Goal: Transaction & Acquisition: Purchase product/service

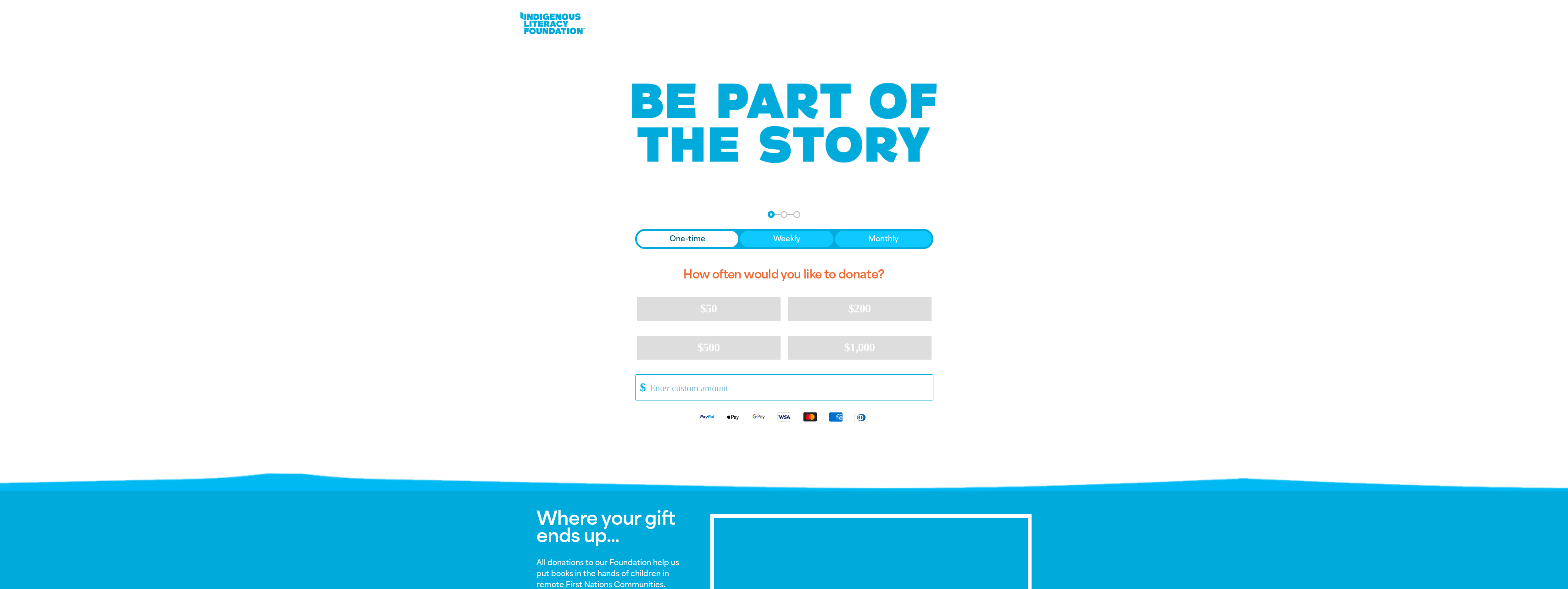
click at [730, 391] on input "Other Amount" at bounding box center [788, 387] width 289 height 25
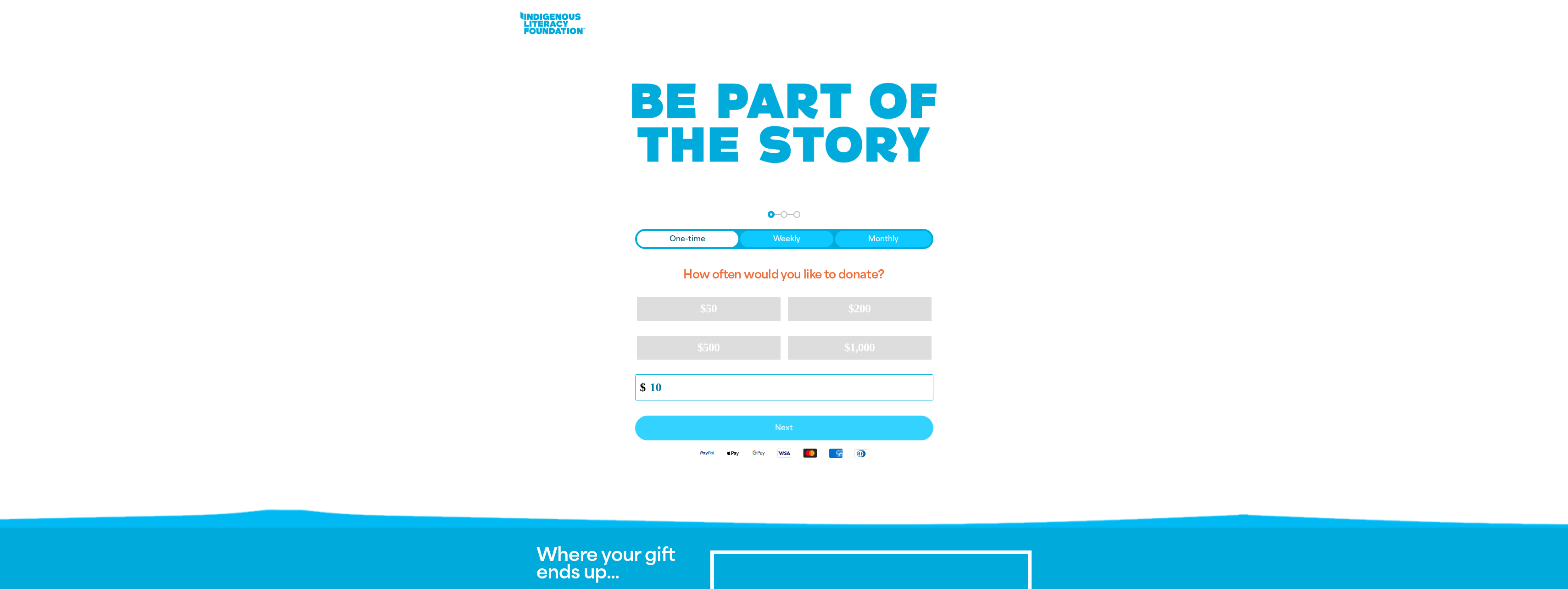
type input "10"
click at [742, 426] on span "Next" at bounding box center [784, 428] width 278 height 8
select select "AU"
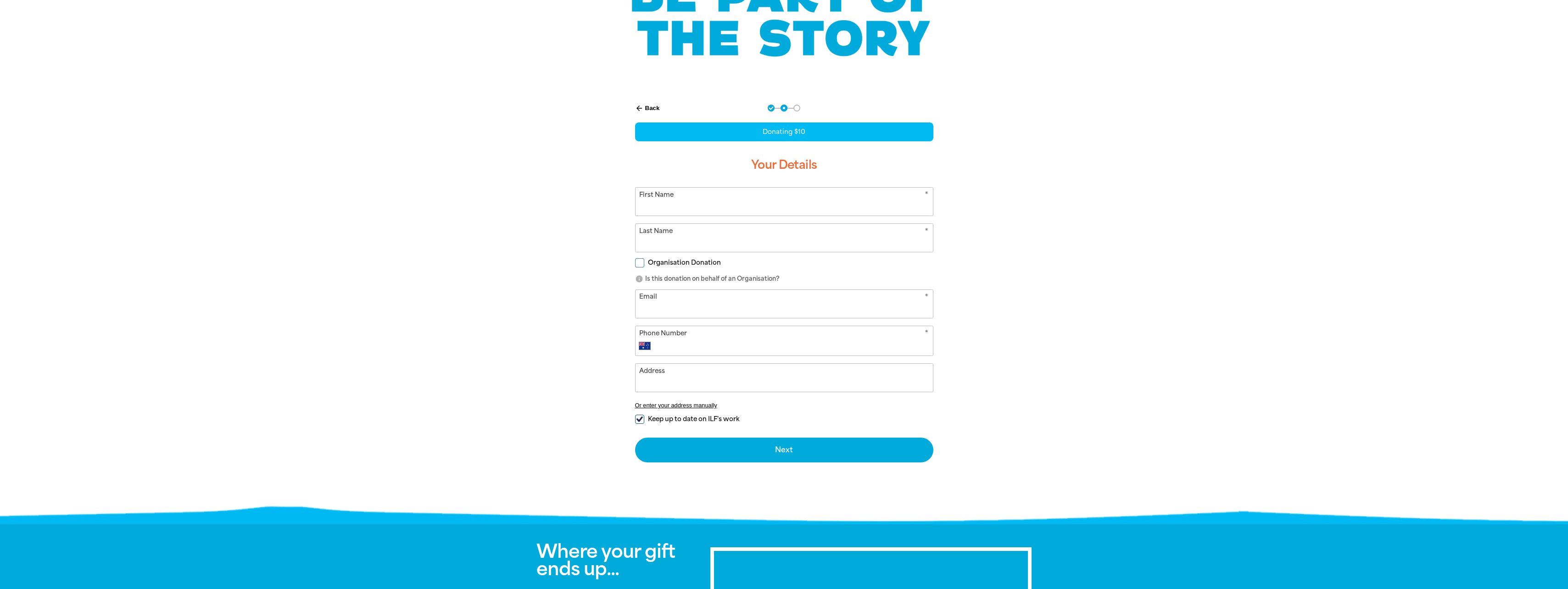
scroll to position [92, 0]
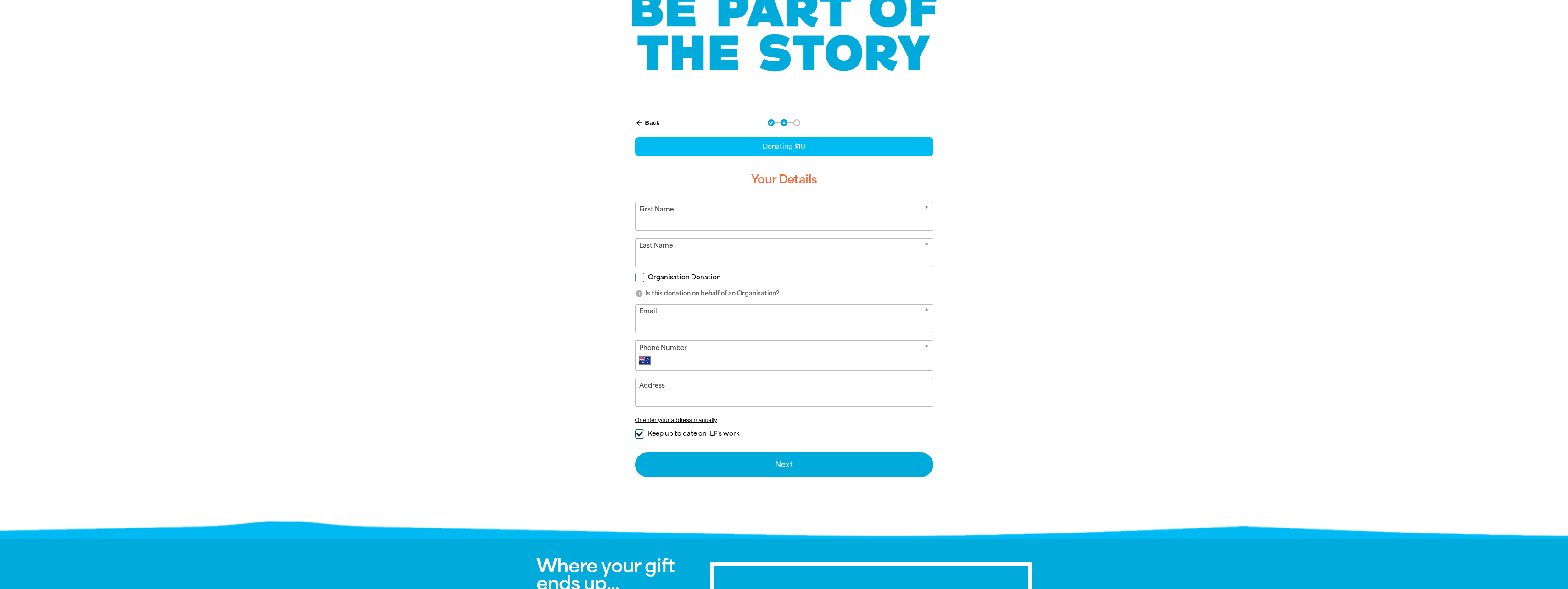
click at [714, 220] on input "First Name" at bounding box center [784, 216] width 297 height 28
type input "Josee"
type input "[PERSON_NAME]"
click at [696, 320] on input "Email" at bounding box center [784, 318] width 297 height 28
type input "p"
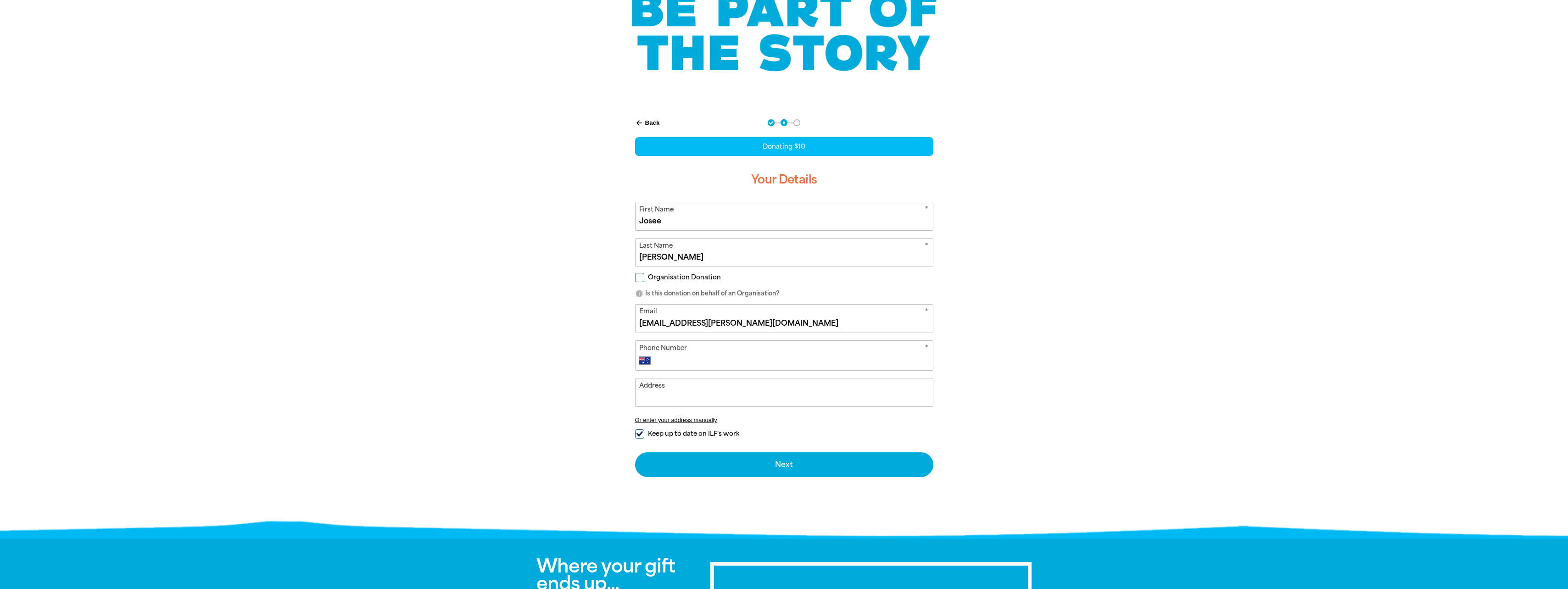
type input "[EMAIL_ADDRESS][PERSON_NAME][DOMAIN_NAME]"
click at [723, 354] on div "* Phone Number International [GEOGRAPHIC_DATA] [GEOGRAPHIC_DATA] [GEOGRAPHIC_DA…" at bounding box center [784, 355] width 298 height 31
click at [719, 361] on input "Phone Number" at bounding box center [793, 361] width 271 height 11
type input "0"
click at [639, 433] on form "* First Name [PERSON_NAME] * Last Name [PERSON_NAME] Organisation Donation info…" at bounding box center [784, 339] width 298 height 275
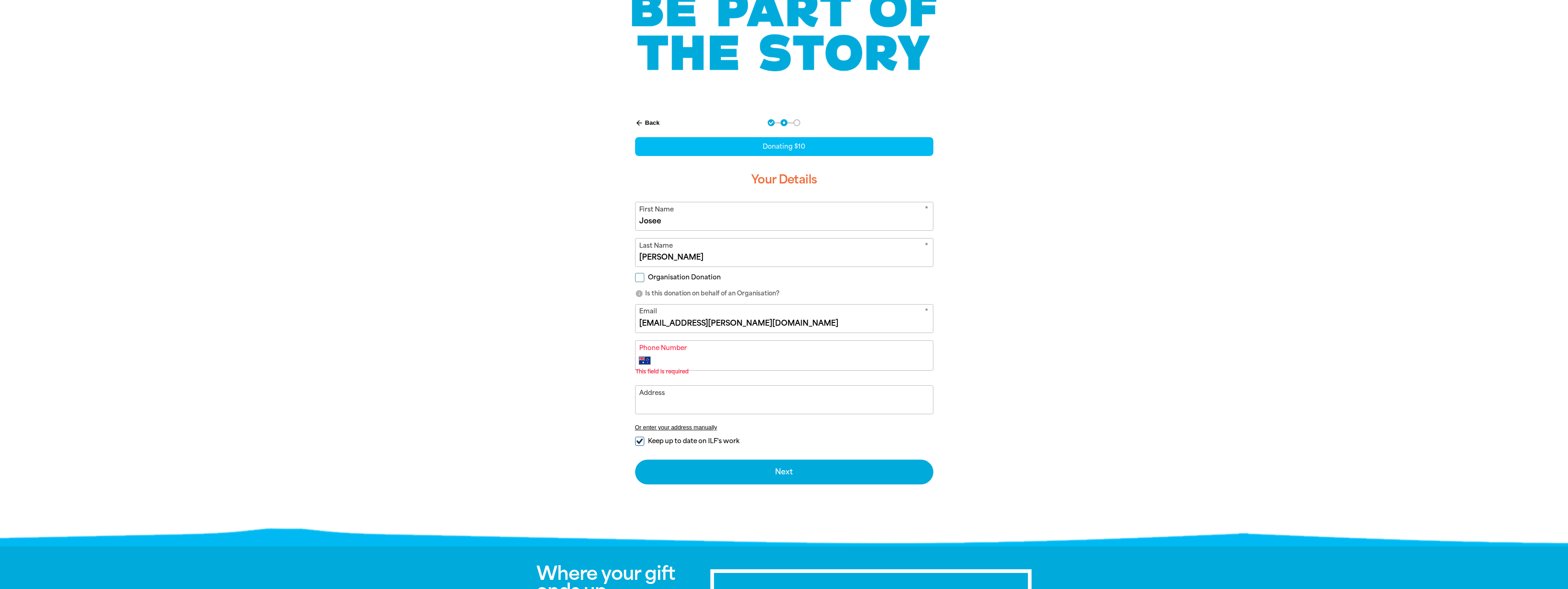
click at [641, 442] on input "Keep up to date on ILF's work" at bounding box center [639, 441] width 9 height 9
checkbox input "false"
click at [673, 360] on input "Phone Number" at bounding box center [793, 361] width 271 height 11
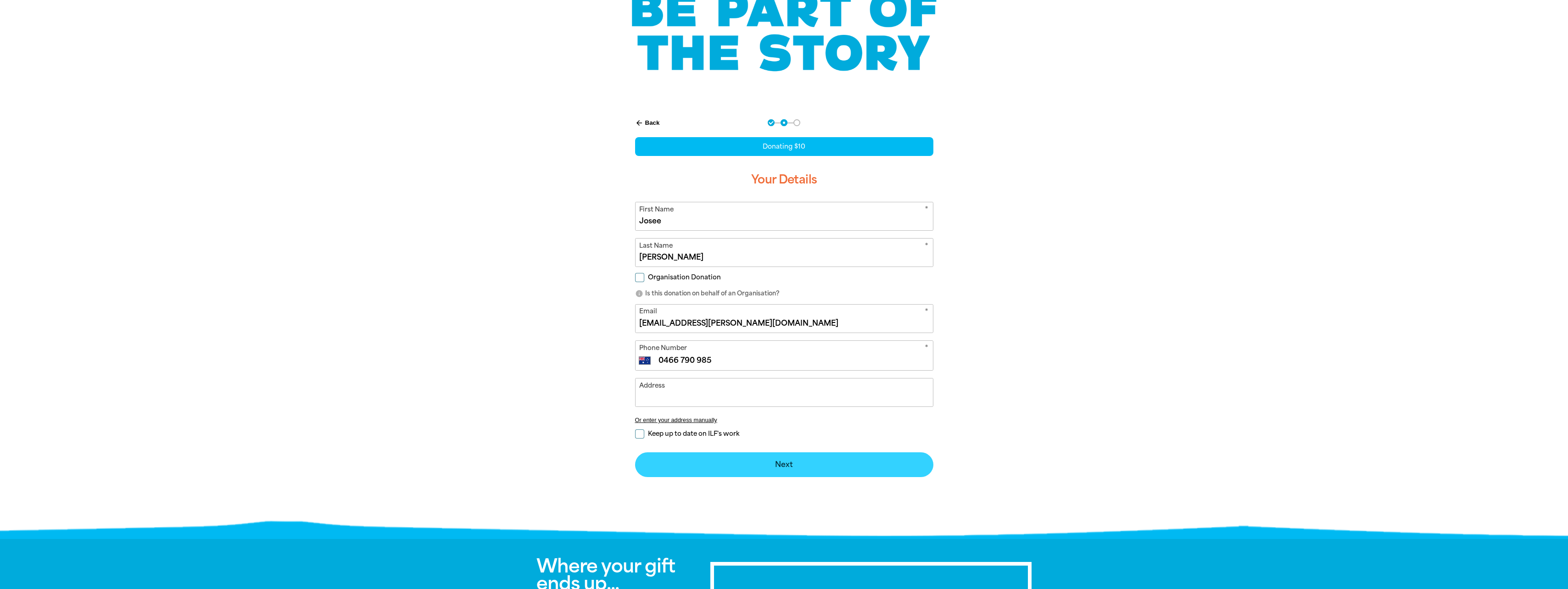
type input "0466 790 985"
click at [678, 458] on button "Next chevron_right" at bounding box center [784, 465] width 298 height 25
